Goal: Transaction & Acquisition: Purchase product/service

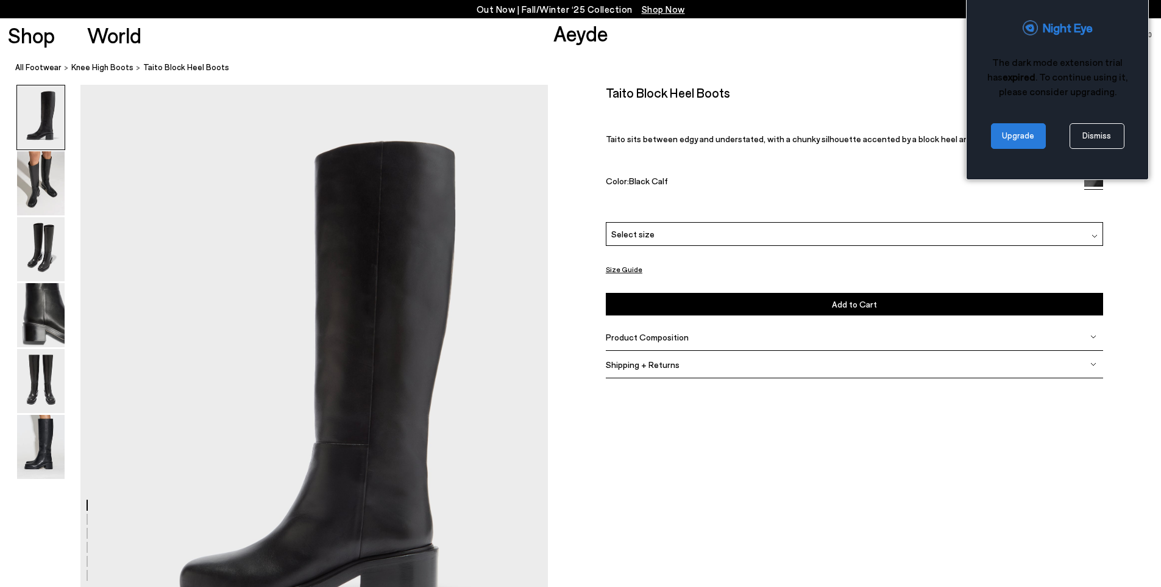
scroll to position [113, 0]
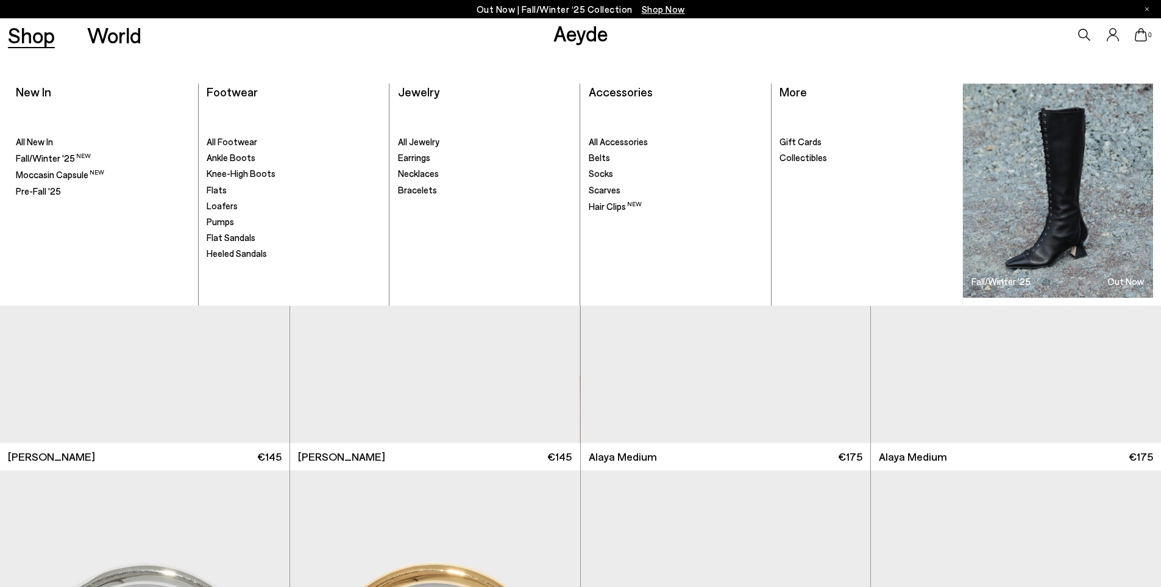
scroll to position [2584, 0]
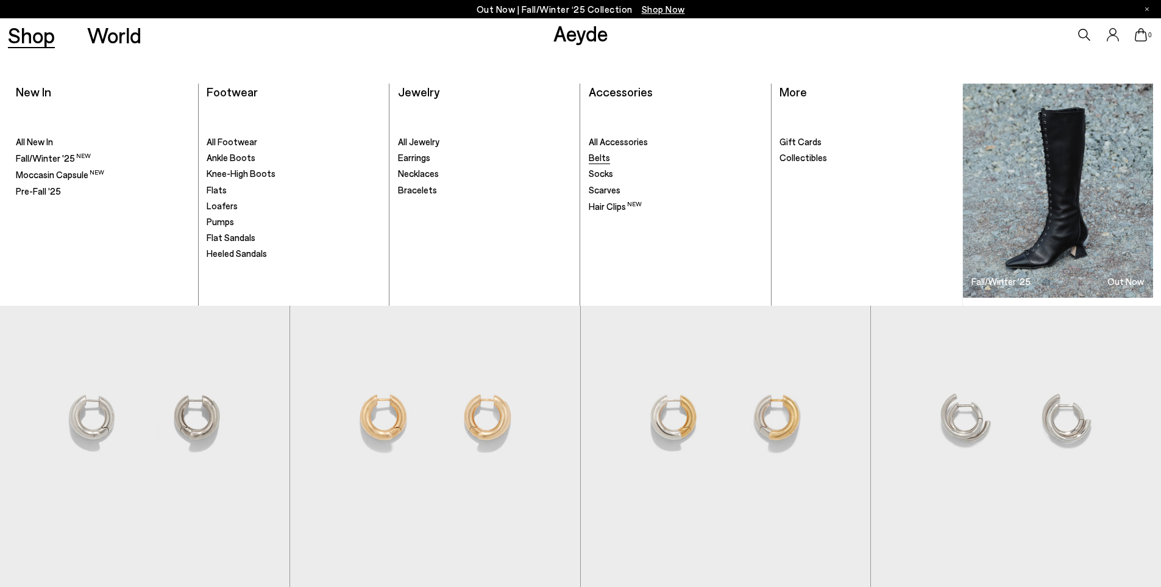
click at [604, 160] on span "Belts" at bounding box center [599, 157] width 21 height 11
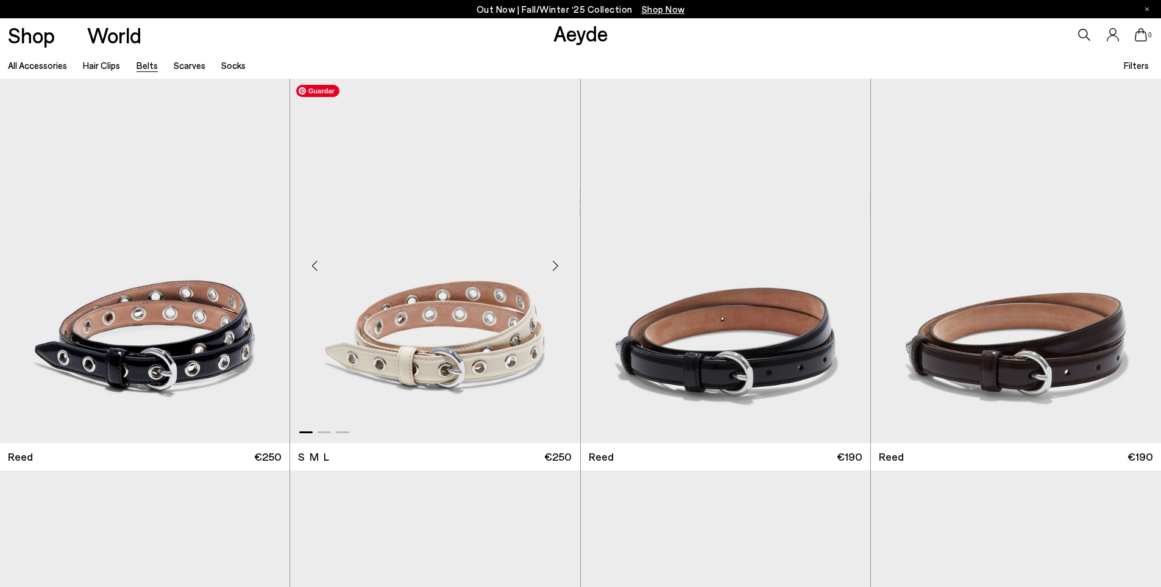
click at [480, 335] on img "1 / 3" at bounding box center [435, 261] width 290 height 364
click at [675, 298] on img "1 / 3" at bounding box center [726, 261] width 290 height 364
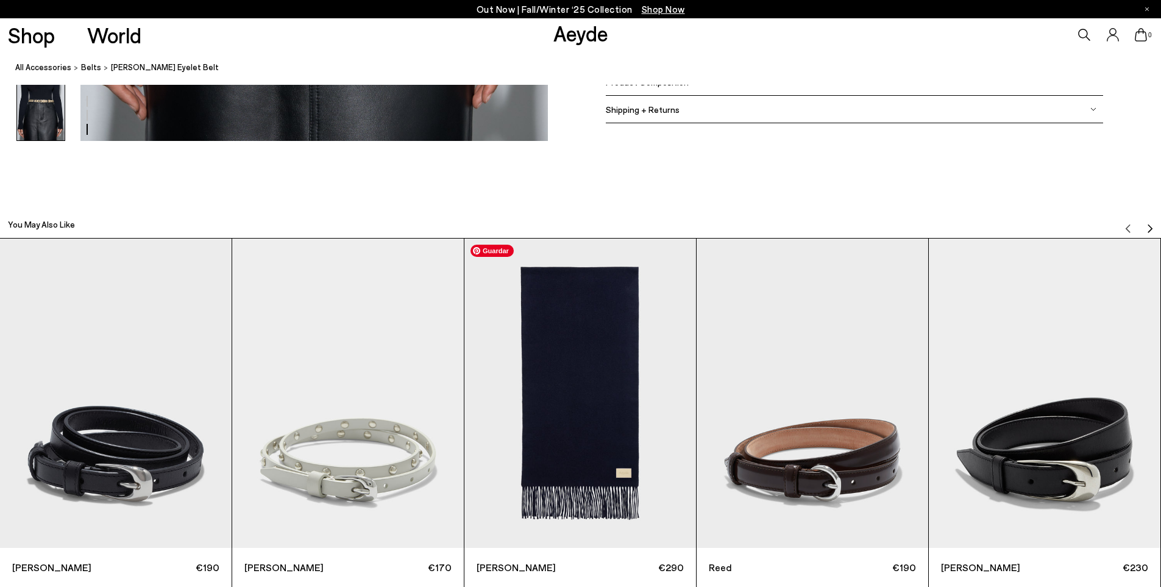
scroll to position [1761, 0]
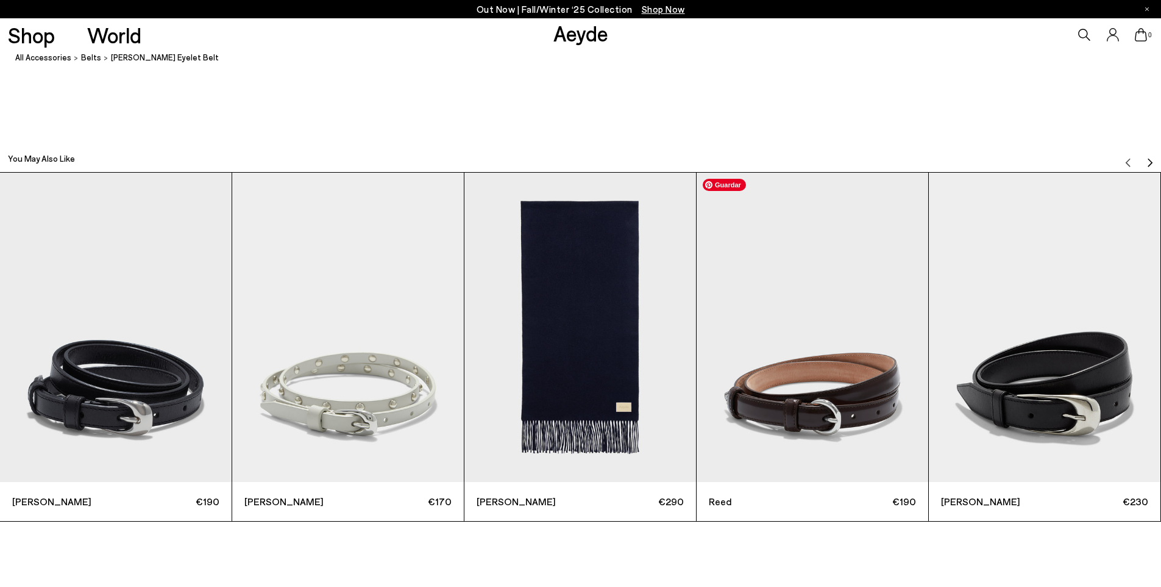
click at [757, 361] on img "4 / 9" at bounding box center [813, 327] width 232 height 309
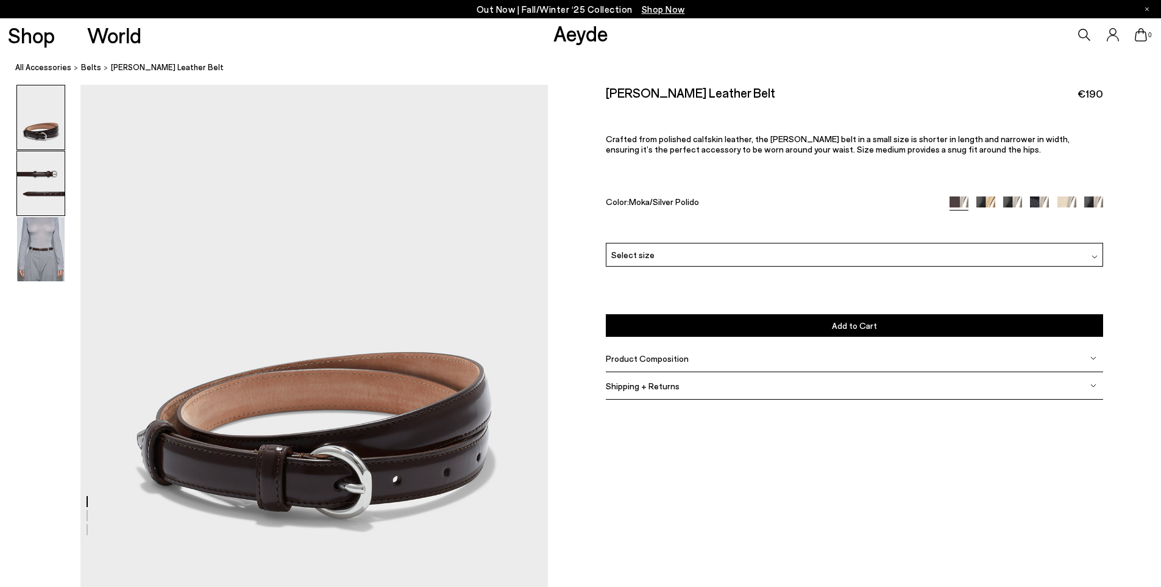
click at [35, 175] on img at bounding box center [41, 183] width 48 height 64
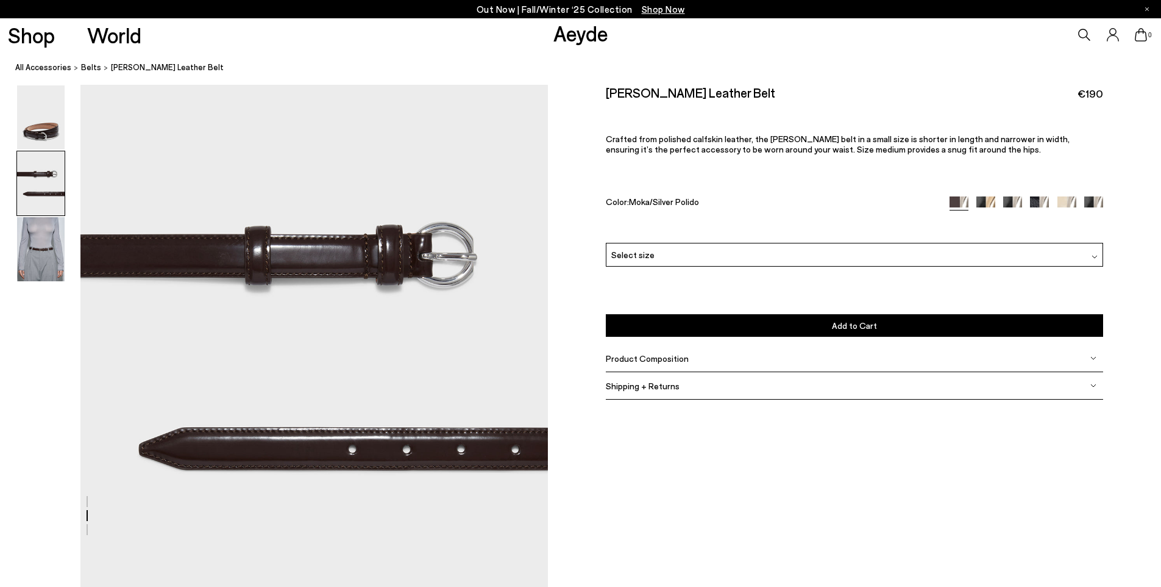
scroll to position [578, 0]
